Goal: Communication & Community: Answer question/provide support

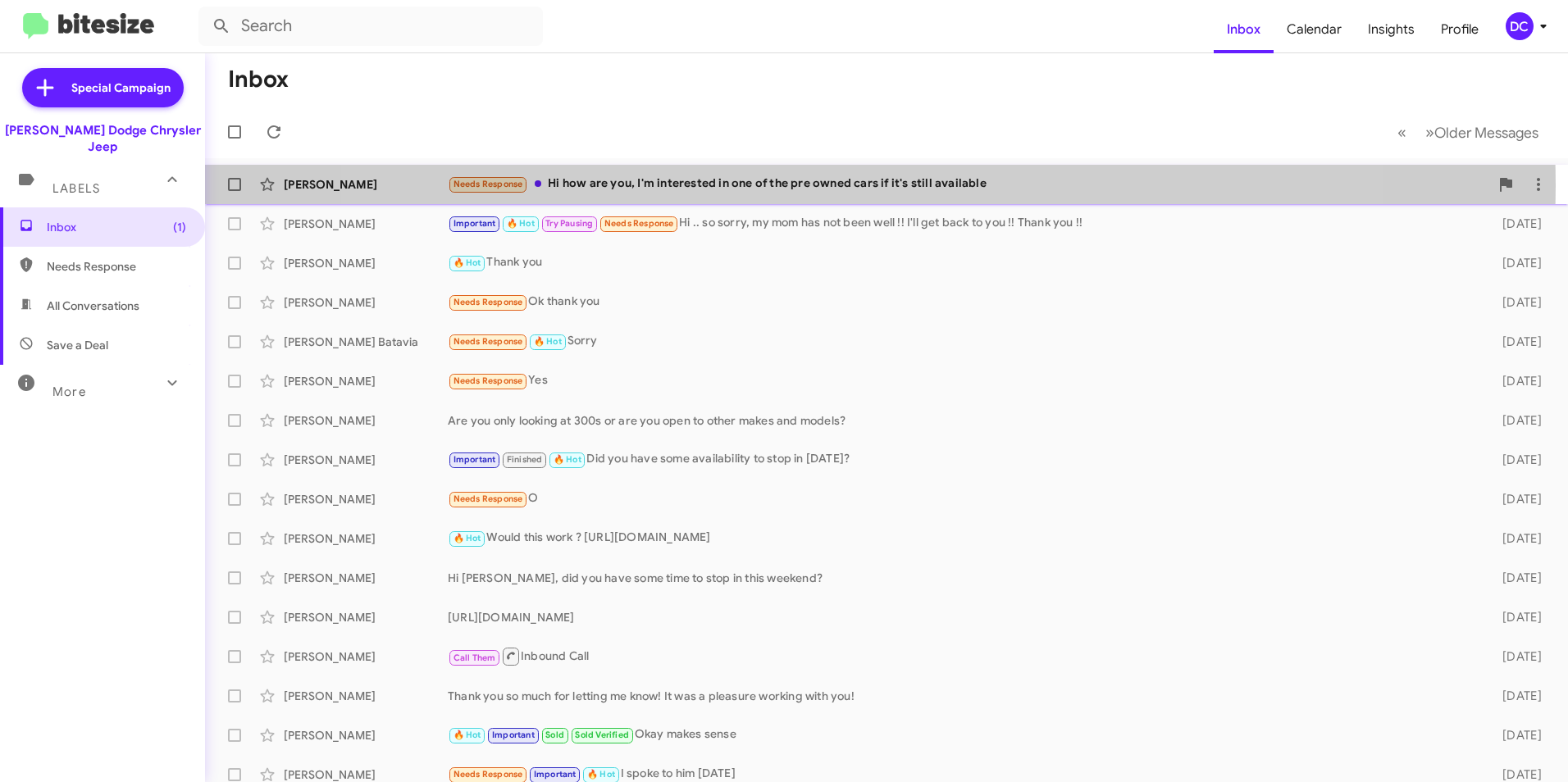
click at [844, 185] on div "Needs Response Hi how are you, I'm interested in one of the pre owned cars if i…" at bounding box center [968, 184] width 1042 height 19
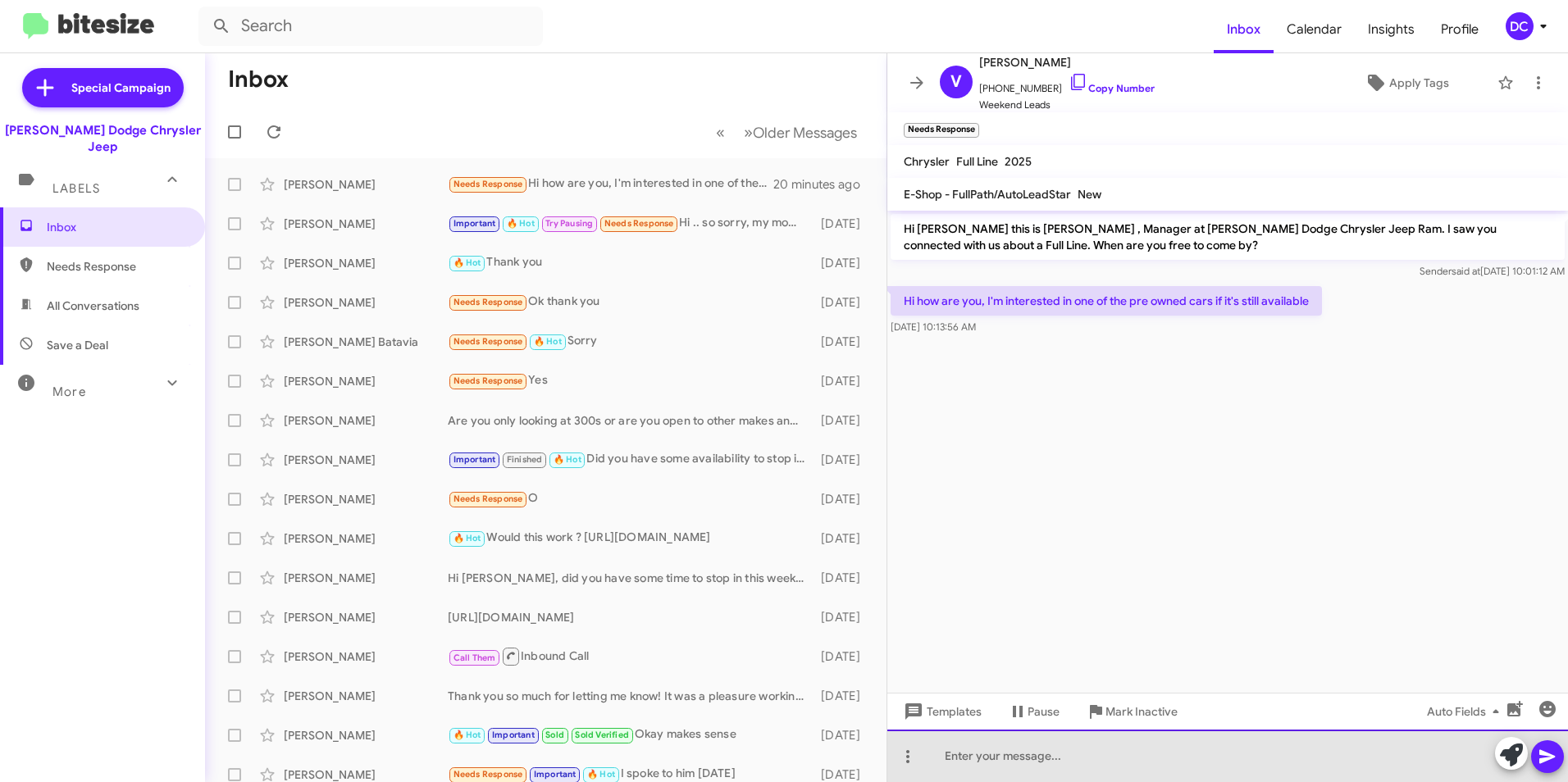
click at [996, 763] on div at bounding box center [1228, 755] width 680 height 52
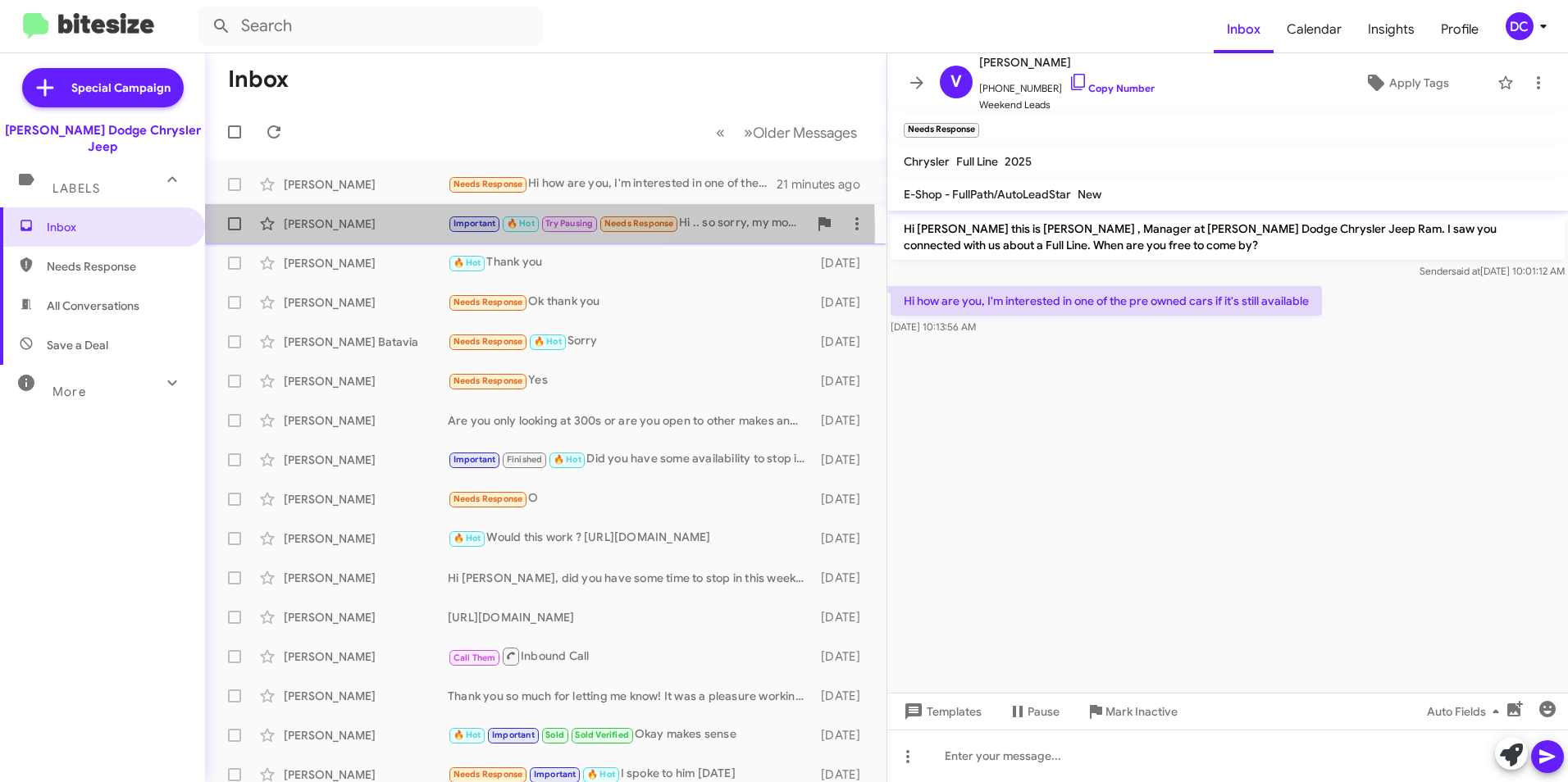
click at [353, 231] on div "[PERSON_NAME]" at bounding box center [365, 224] width 164 height 17
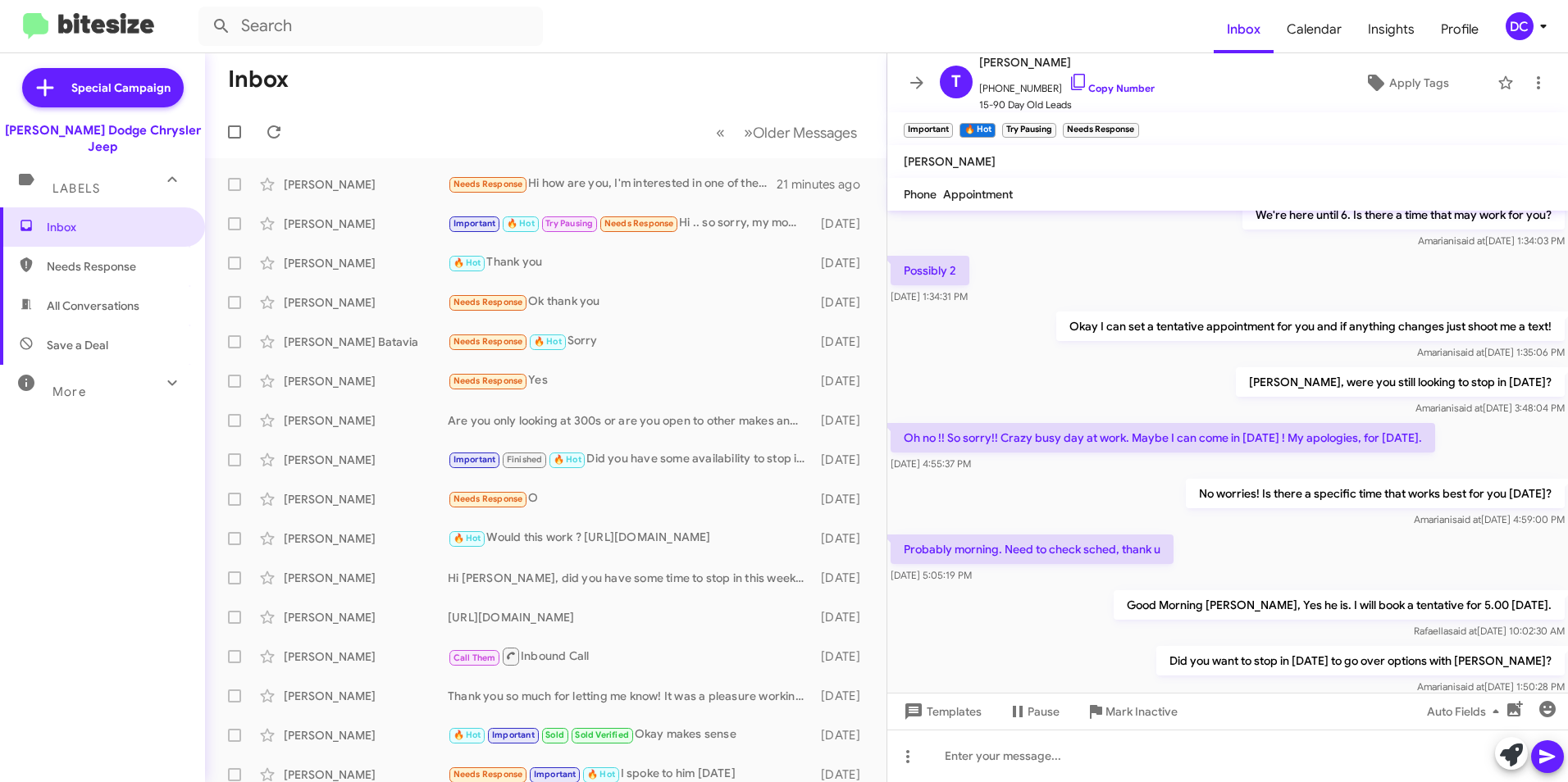
scroll to position [781, 0]
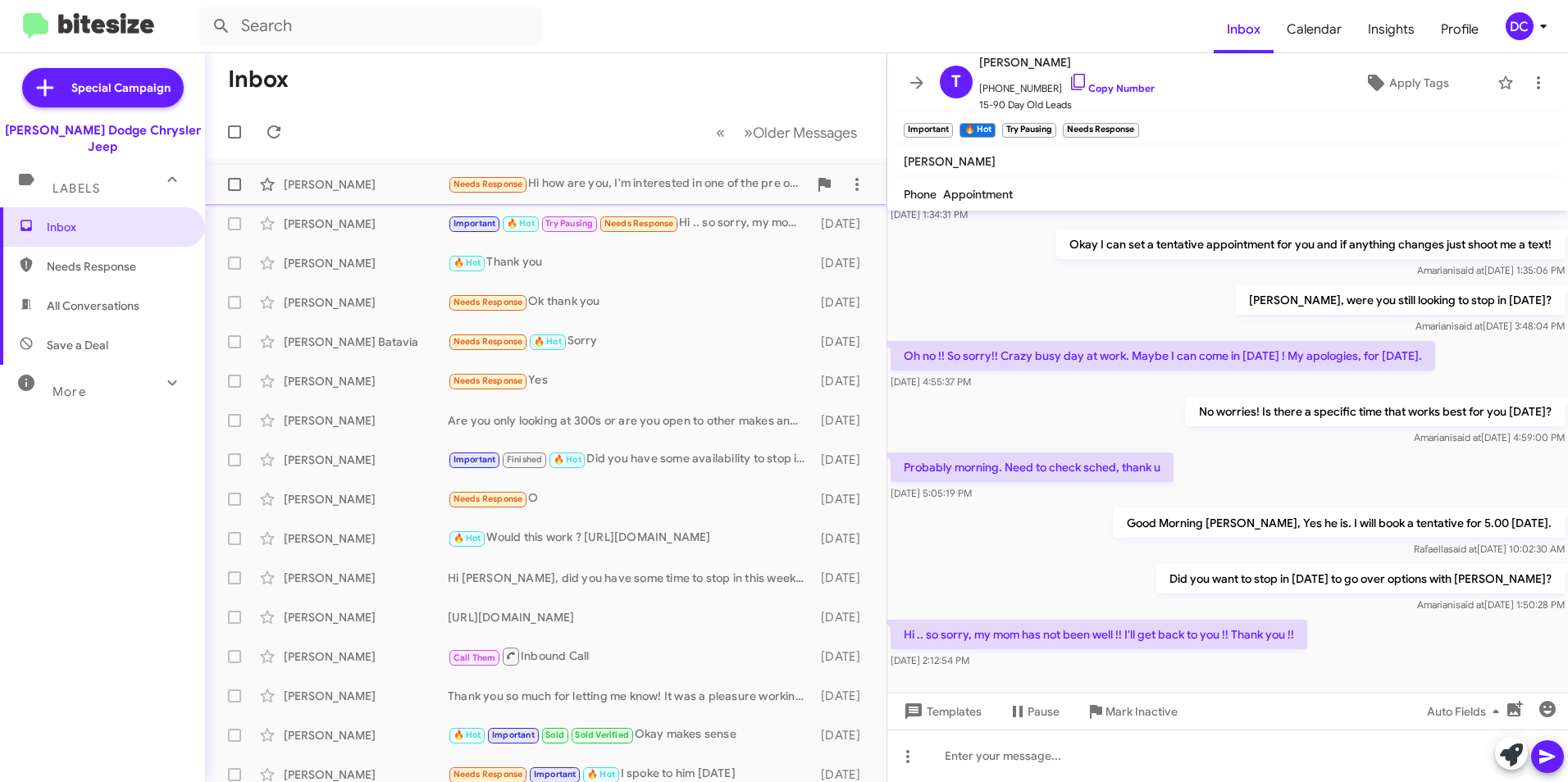
click at [577, 181] on div "Needs Response Hi how are you, I'm interested in one of the pre owned cars if i…" at bounding box center [627, 184] width 360 height 19
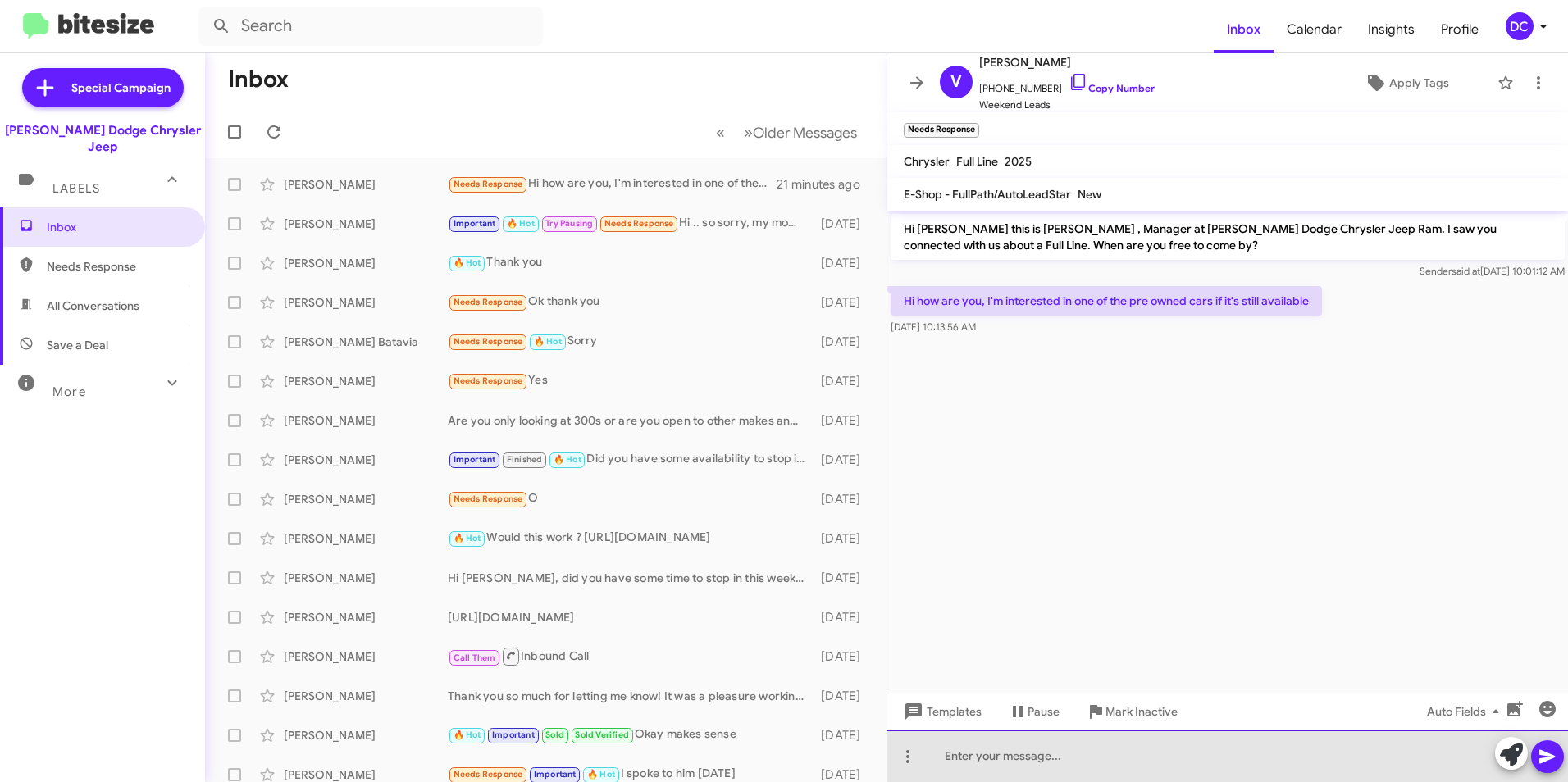
click at [1002, 769] on div at bounding box center [1228, 755] width 680 height 52
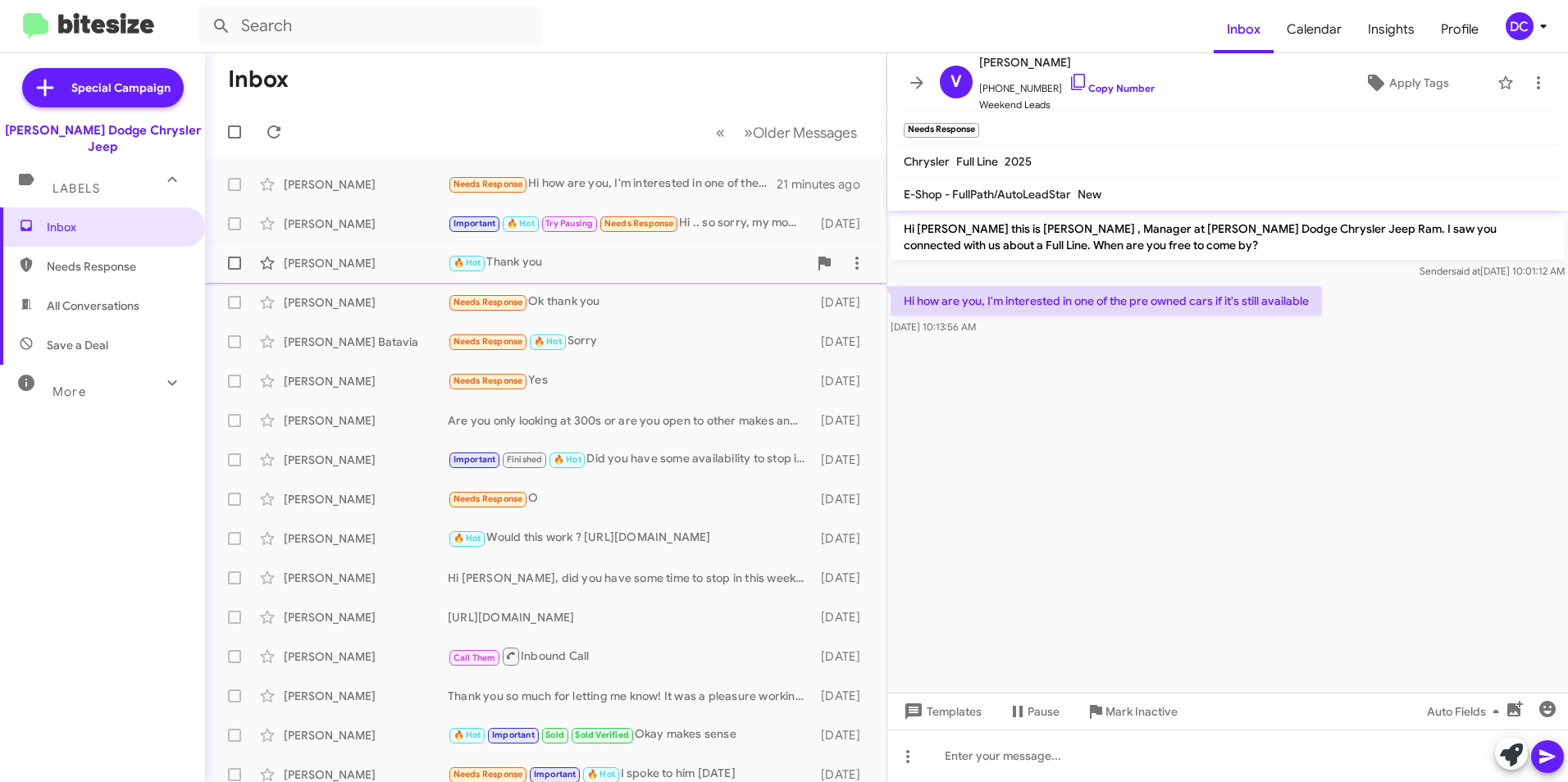
click at [326, 252] on div "[PERSON_NAME] 🔥 Hot Thank you [DATE]" at bounding box center [546, 263] width 656 height 33
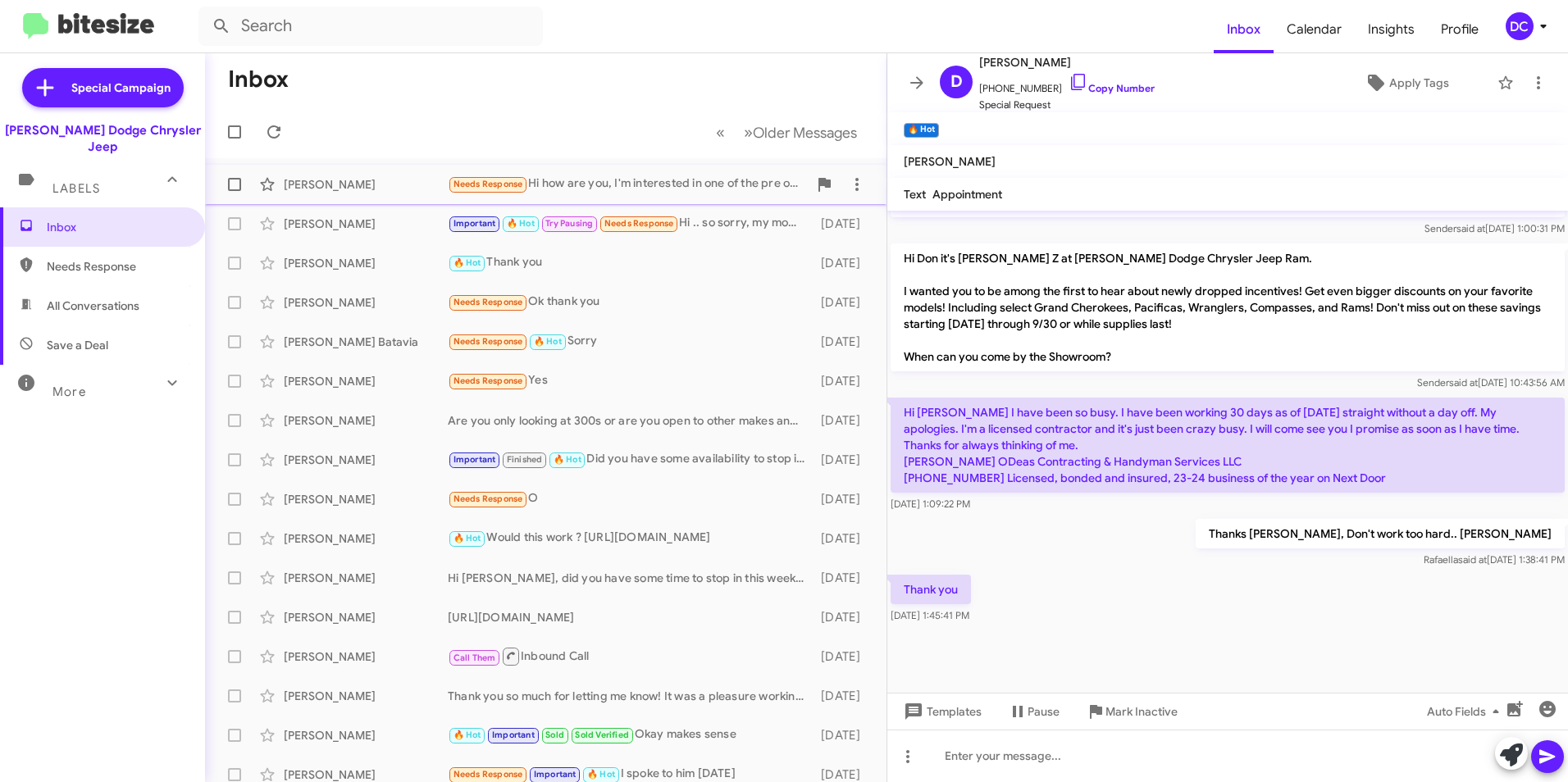
click at [657, 180] on div "Needs Response Hi how are you, I'm interested in one of the pre owned cars if i…" at bounding box center [627, 184] width 360 height 19
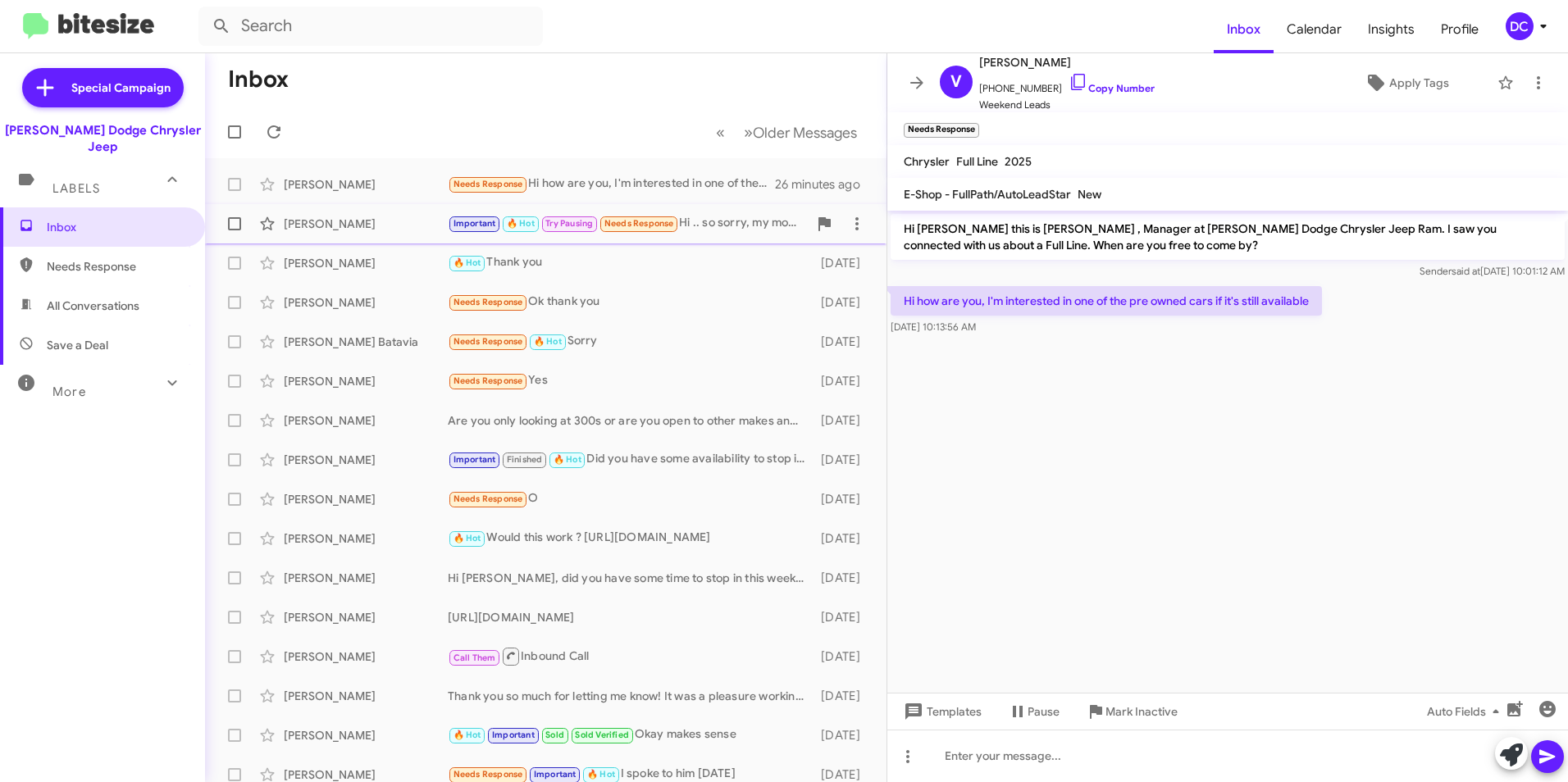
click at [363, 224] on div "[PERSON_NAME]" at bounding box center [365, 224] width 164 height 17
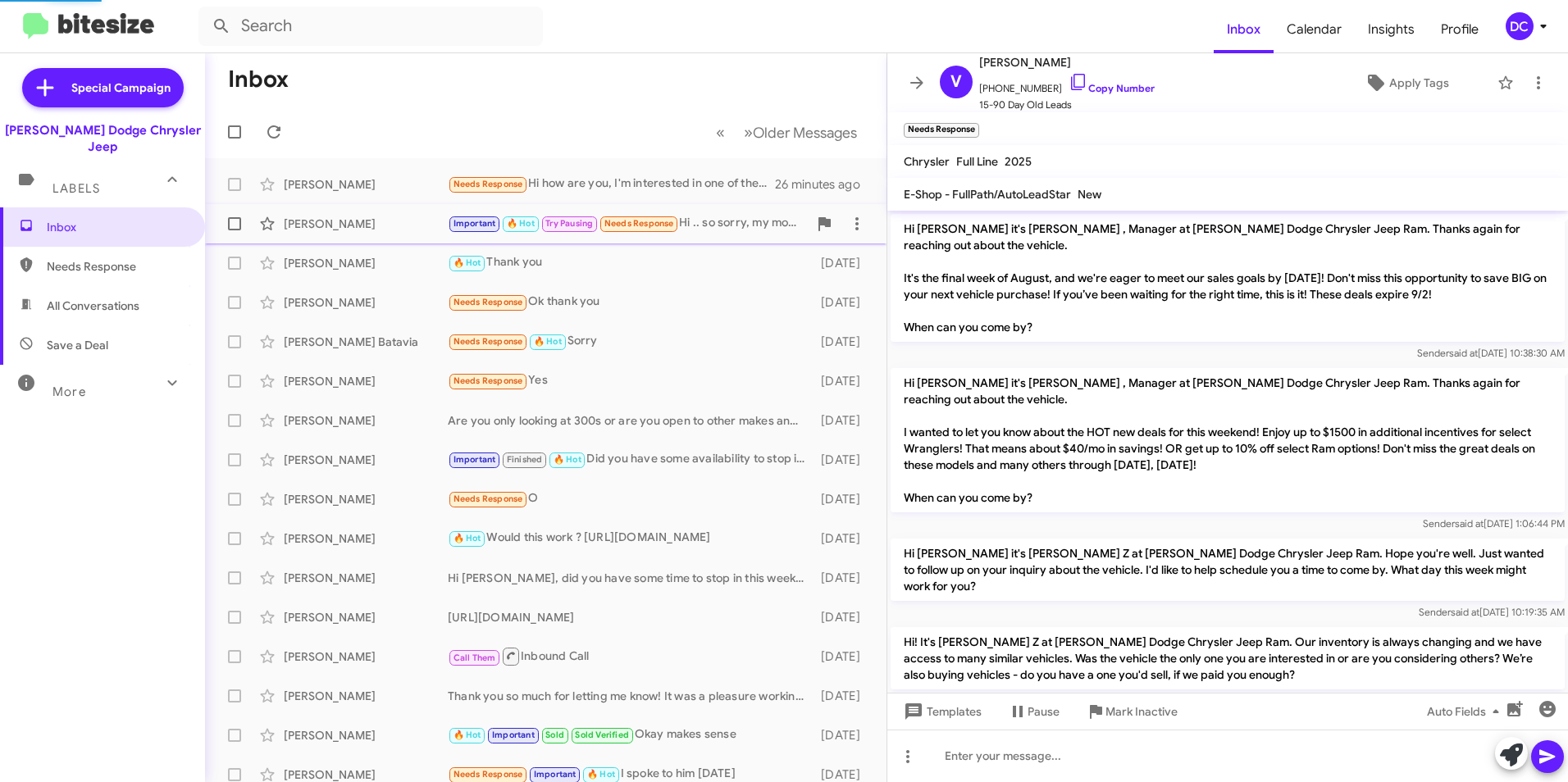
scroll to position [781, 0]
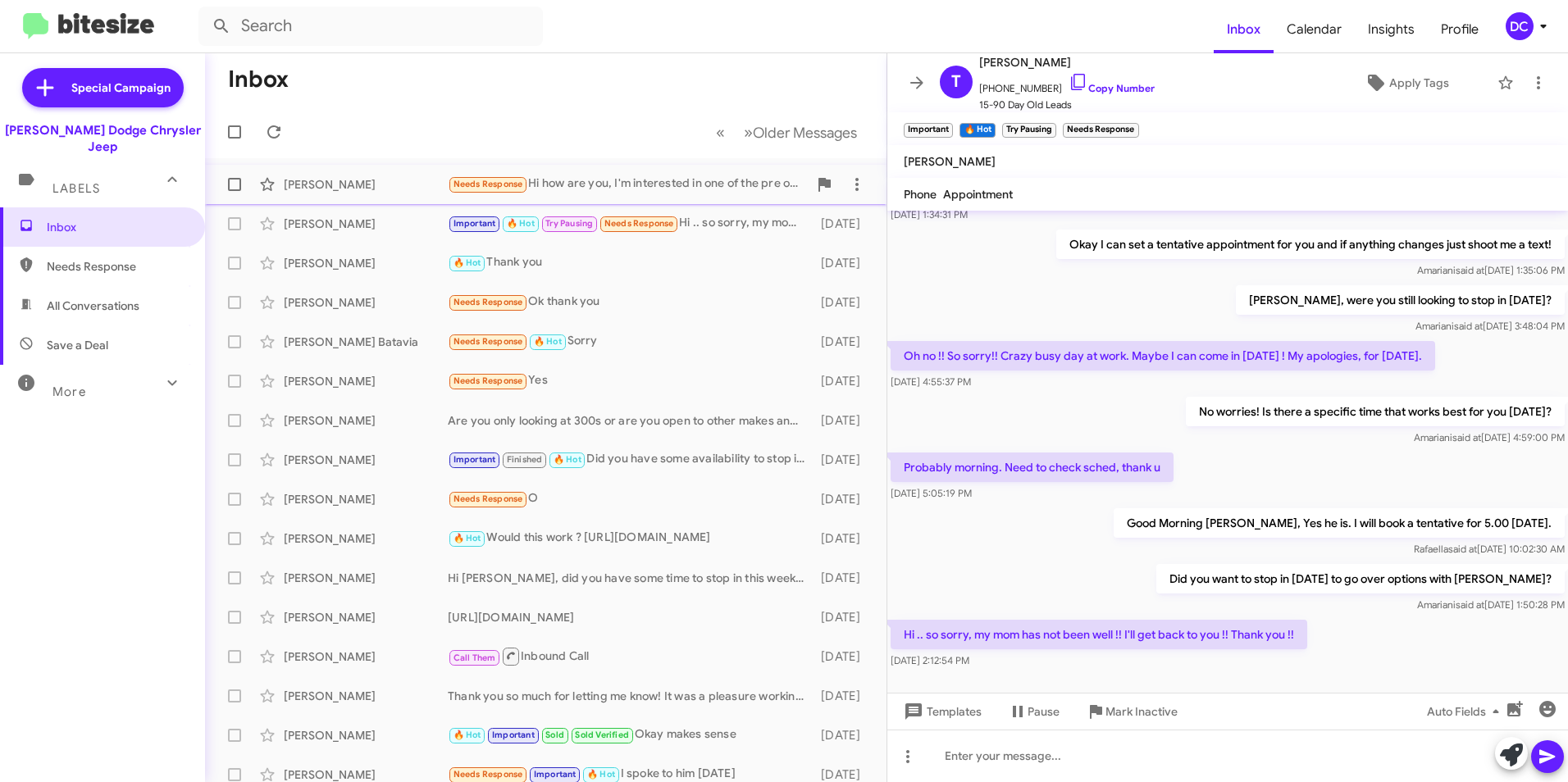
click at [371, 190] on div "[PERSON_NAME]" at bounding box center [365, 184] width 164 height 17
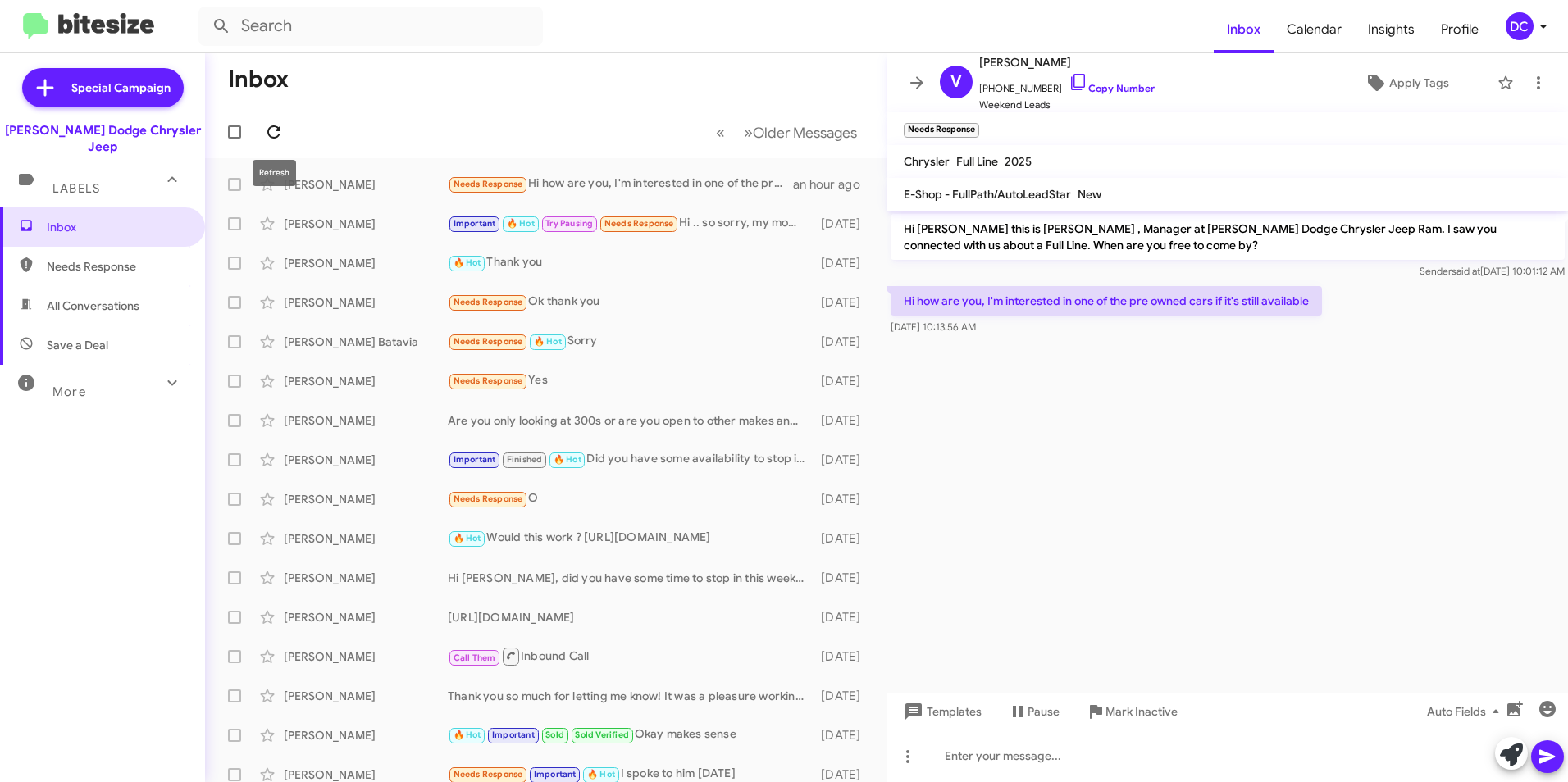
click at [272, 127] on icon at bounding box center [274, 132] width 13 height 13
click at [271, 135] on icon at bounding box center [273, 131] width 19 height 19
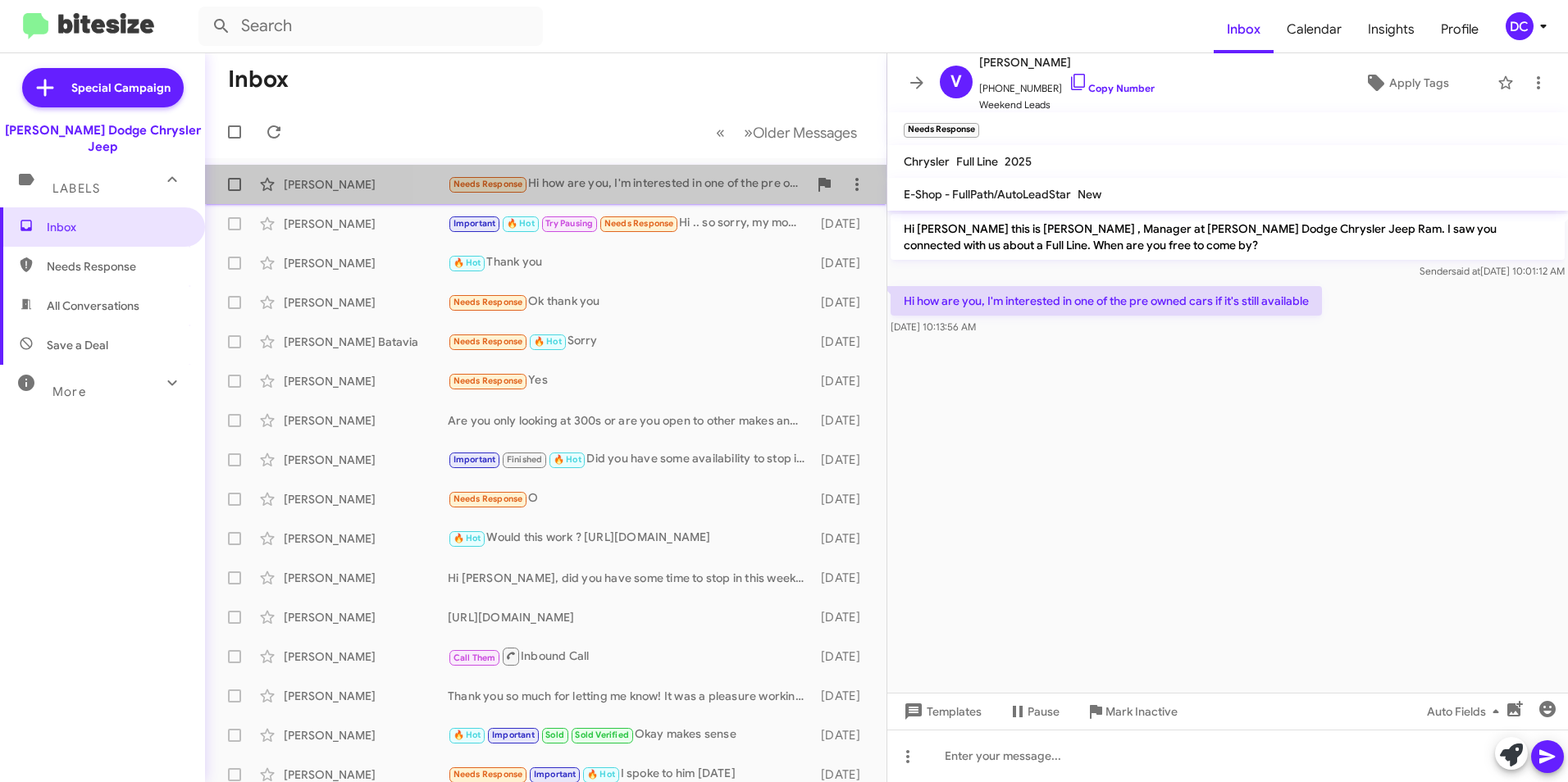
click at [584, 182] on div "Needs Response Hi how are you, I'm interested in one of the pre owned cars if i…" at bounding box center [627, 184] width 360 height 19
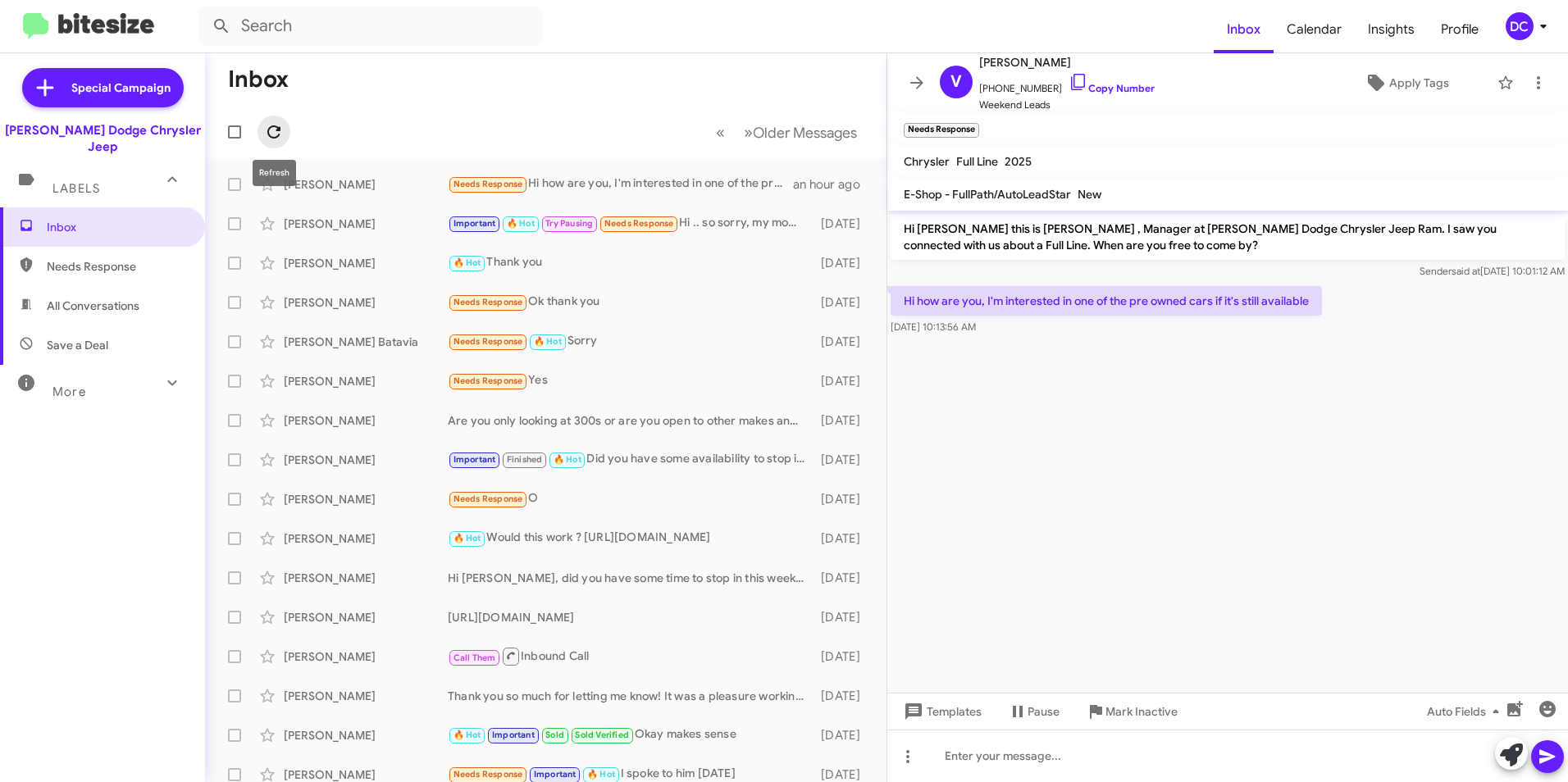
click at [282, 133] on icon at bounding box center [273, 131] width 19 height 19
